Goal: Information Seeking & Learning: Find specific fact

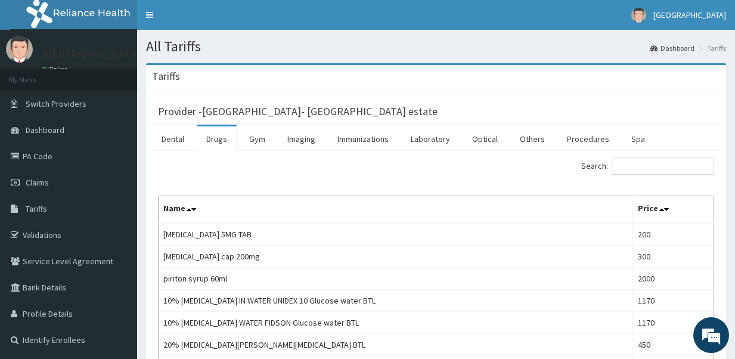
click at [216, 142] on link "Drugs" at bounding box center [217, 138] width 40 height 25
click at [664, 171] on input "Search:" at bounding box center [663, 166] width 103 height 18
click at [225, 145] on link "Drugs" at bounding box center [217, 138] width 40 height 25
drag, startPoint x: 207, startPoint y: 137, endPoint x: 410, endPoint y: 146, distance: 202.9
click at [209, 137] on link "Drugs" at bounding box center [217, 138] width 40 height 25
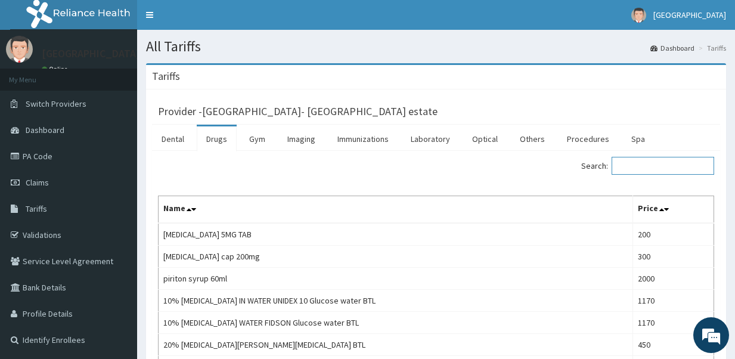
click at [640, 170] on input "Search:" at bounding box center [663, 166] width 103 height 18
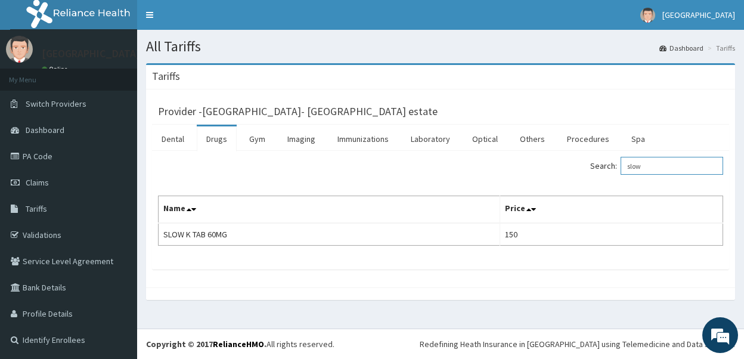
drag, startPoint x: 671, startPoint y: 165, endPoint x: 560, endPoint y: 153, distance: 111.5
click at [572, 156] on div "Search: slow Name Price SLOW K TAB 60MG 150" at bounding box center [440, 210] width 577 height 119
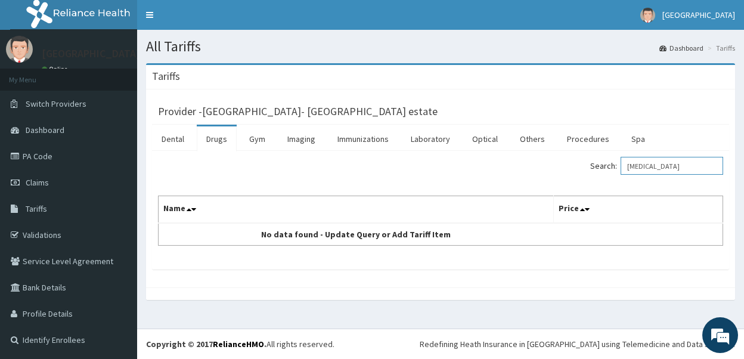
drag, startPoint x: 673, startPoint y: 169, endPoint x: 632, endPoint y: 170, distance: 41.1
click at [632, 170] on input "[MEDICAL_DATA]" at bounding box center [672, 166] width 103 height 18
type input "[MEDICAL_DATA]"
